Goal: Book appointment/travel/reservation

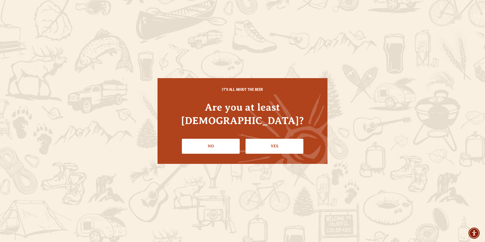
click at [306, 135] on ul "No Yes" at bounding box center [243, 144] width 150 height 19
click at [289, 139] on link "Yes" at bounding box center [275, 146] width 58 height 15
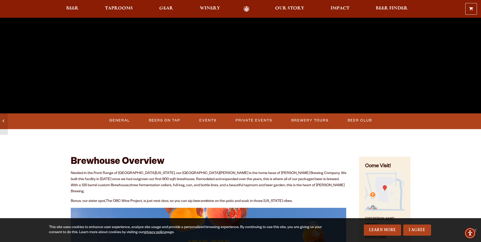
scroll to position [203, 0]
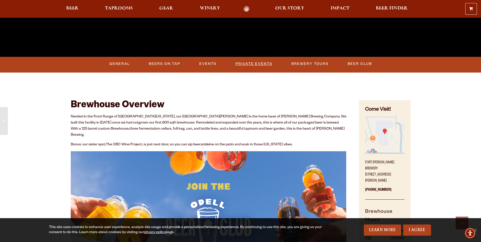
click at [256, 63] on link "Private Events" at bounding box center [254, 64] width 41 height 12
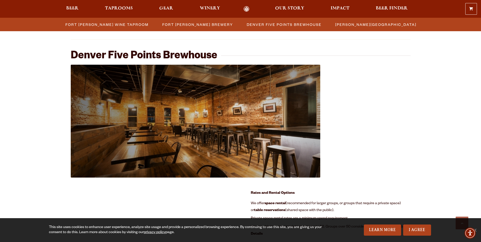
scroll to position [500, 0]
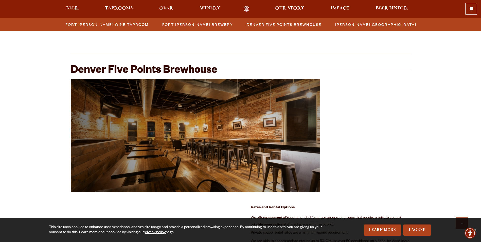
click at [297, 22] on span "Denver Five Points Brewhouse" at bounding box center [284, 24] width 75 height 7
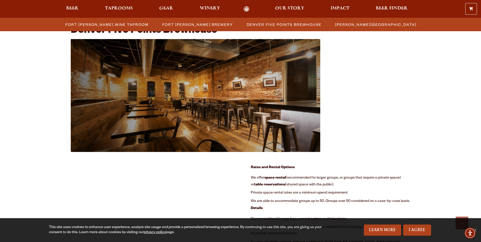
scroll to position [541, 0]
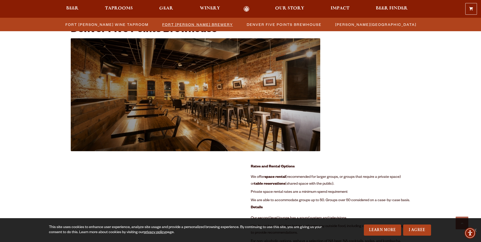
click at [211, 20] on li "Fort [PERSON_NAME] Brewery" at bounding box center [197, 24] width 84 height 9
click at [211, 26] on span "Fort [PERSON_NAME] Brewery" at bounding box center [197, 24] width 71 height 7
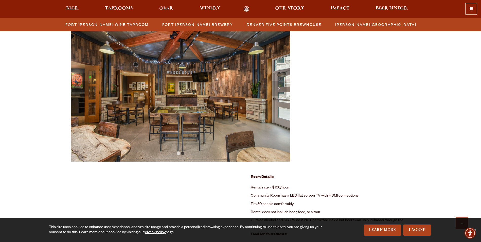
scroll to position [221, 0]
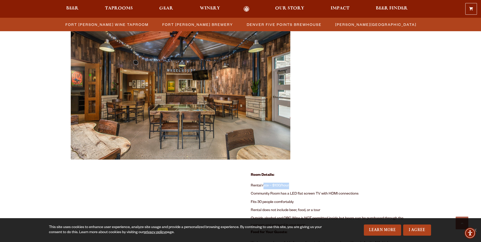
drag, startPoint x: 264, startPoint y: 186, endPoint x: 291, endPoint y: 186, distance: 26.9
click at [291, 186] on li "Rental rate – $100/hour" at bounding box center [331, 186] width 160 height 8
drag, startPoint x: 291, startPoint y: 186, endPoint x: 336, endPoint y: 176, distance: 46.0
click at [336, 176] on p "Room Details:" at bounding box center [331, 175] width 160 height 6
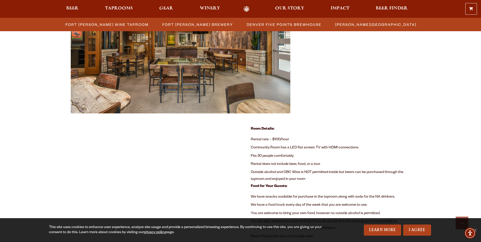
scroll to position [272, 0]
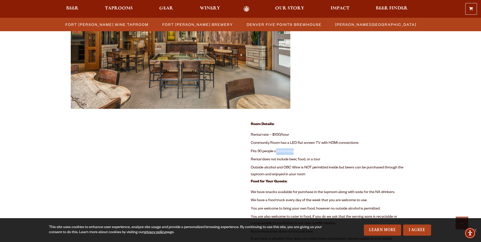
drag, startPoint x: 279, startPoint y: 151, endPoint x: 299, endPoint y: 151, distance: 20.0
click at [299, 151] on li "Fits 30 people comfortably" at bounding box center [331, 152] width 160 height 8
drag, startPoint x: 299, startPoint y: 151, endPoint x: 425, endPoint y: 137, distance: 126.8
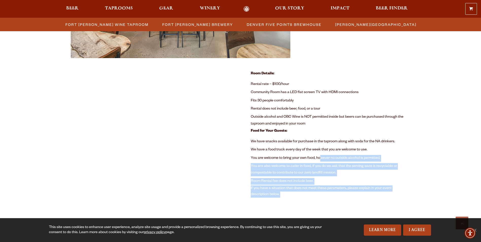
drag, startPoint x: 320, startPoint y: 159, endPoint x: 242, endPoint y: 159, distance: 77.9
drag, startPoint x: 242, startPoint y: 159, endPoint x: 248, endPoint y: 167, distance: 10.3
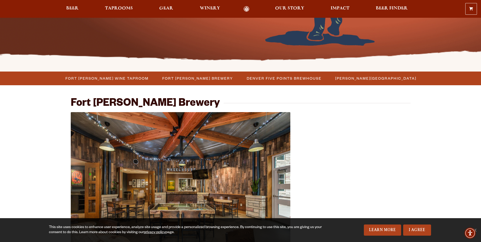
scroll to position [119, 0]
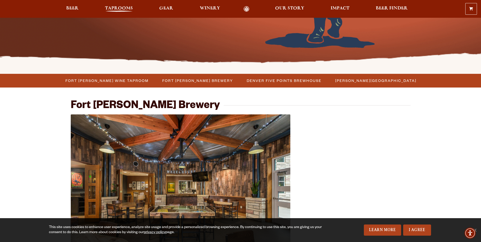
click at [114, 8] on span "Taprooms" at bounding box center [119, 8] width 28 height 4
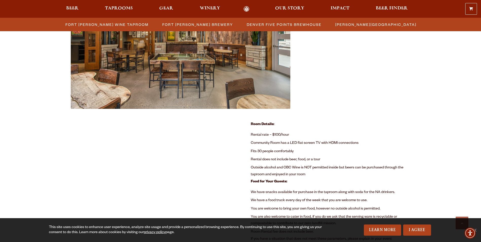
scroll to position [297, 0]
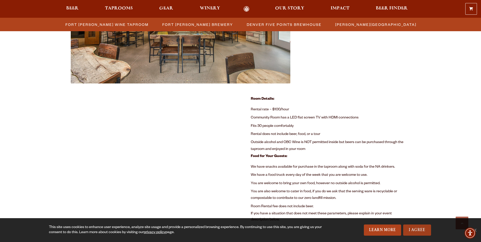
click at [429, 227] on link "I Agree" at bounding box center [417, 229] width 28 height 11
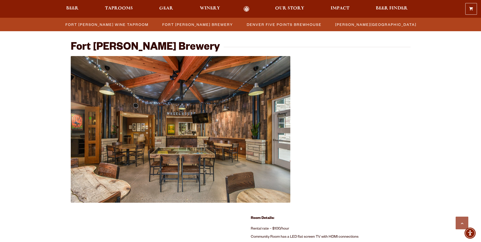
scroll to position [178, 0]
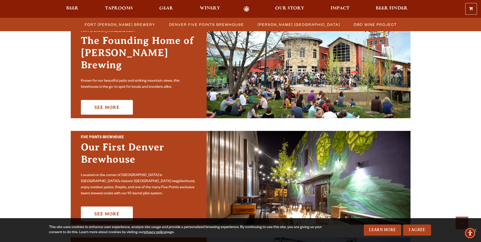
scroll to position [152, 0]
